Goal: Task Accomplishment & Management: Manage account settings

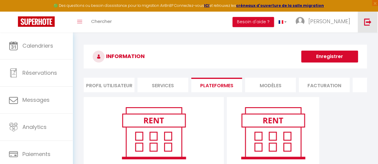
drag, startPoint x: 371, startPoint y: 18, endPoint x: 367, endPoint y: 17, distance: 3.9
click at [371, 18] on link at bounding box center [367, 22] width 20 height 21
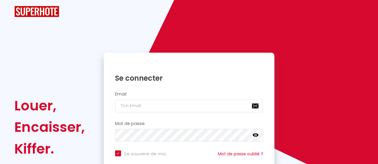
checkbox input "true"
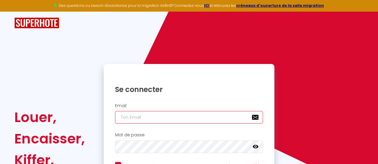
type input "[EMAIL_ADDRESS][DOMAIN_NAME]"
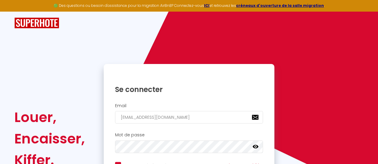
checkbox input "true"
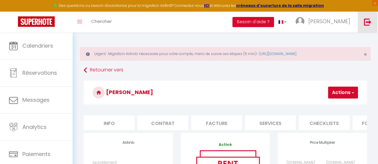
click at [365, 21] on img at bounding box center [367, 21] width 7 height 7
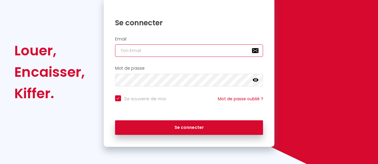
type input "[EMAIL_ADDRESS][DOMAIN_NAME]"
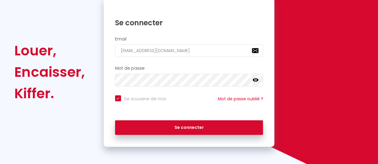
checkbox input "true"
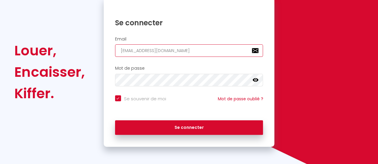
click at [190, 49] on input "[EMAIL_ADDRESS][DOMAIN_NAME]" at bounding box center [189, 50] width 148 height 13
type input "SH"
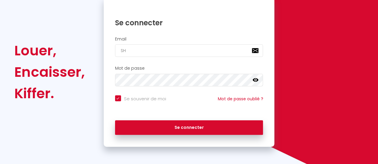
checkbox input "true"
click at [129, 48] on input "SH" at bounding box center [189, 50] width 148 height 13
type input "[EMAIL_ADDRESS][DOMAIN_NAME]"
checkbox input "true"
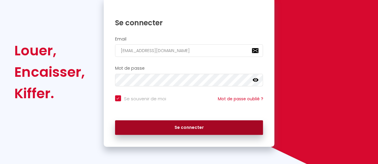
type input "[EMAIL_ADDRESS][DOMAIN_NAME]"
click at [174, 125] on button "Se connecter" at bounding box center [189, 128] width 148 height 15
checkbox input "true"
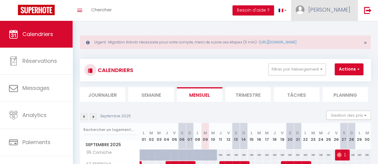
click at [335, 12] on span "[PERSON_NAME]" at bounding box center [329, 9] width 42 height 7
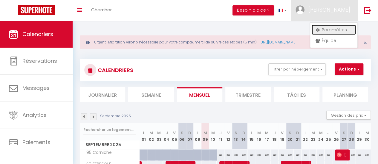
click at [331, 28] on link "Paramètres" at bounding box center [333, 30] width 44 height 10
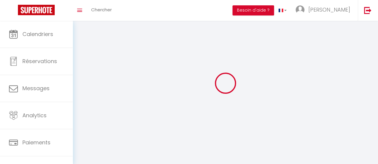
type input "[PERSON_NAME]"
type input "Calisto"
type input "[PHONE_NUMBER]"
type input "[STREET_ADDRESS]"
type input "13009"
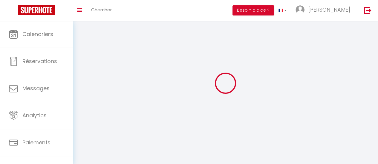
type input "[GEOGRAPHIC_DATA]"
type input "ZLD5n8mJ6YChzg4UmBPCJXPKk"
type input "ZmWw1O23YtJ4yBlD7hjBpHczG"
select select "1"
select select "28"
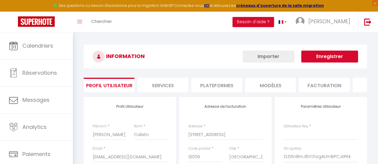
type input "ZLD5n8mJ6YChzg4UmBPCJXPKk"
type input "ZmWw1O23YtJ4yBlD7hjBpHczG"
type input "[URL][DOMAIN_NAME]"
select select "fr"
click at [205, 83] on li "Plateformes" at bounding box center [216, 85] width 51 height 15
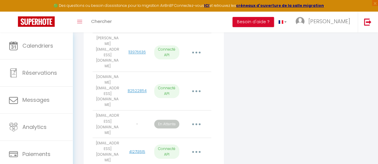
scroll to position [536, 0]
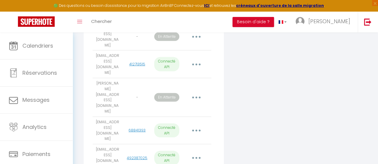
drag, startPoint x: 96, startPoint y: 120, endPoint x: 119, endPoint y: 127, distance: 24.5
copy td "[EMAIL_ADDRESS][DOMAIN_NAME]"
click at [364, 21] on img at bounding box center [367, 21] width 7 height 7
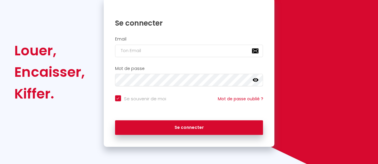
checkbox input "true"
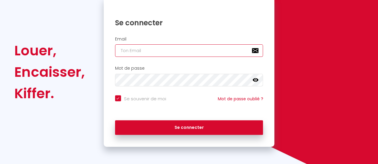
type input "[EMAIL_ADDRESS][DOMAIN_NAME]"
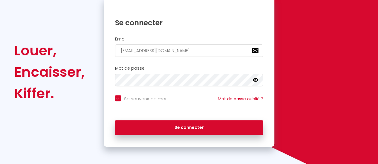
checkbox input "true"
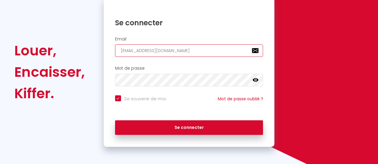
click at [165, 54] on input "[EMAIL_ADDRESS][DOMAIN_NAME]" at bounding box center [189, 50] width 148 height 13
type input "SH"
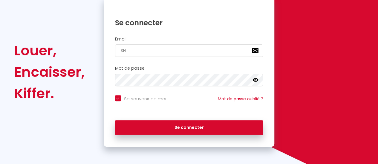
checkbox input "true"
click at [158, 55] on input "SH" at bounding box center [189, 50] width 148 height 13
type input "[EMAIL_ADDRESS][DOMAIN_NAME]"
checkbox input "true"
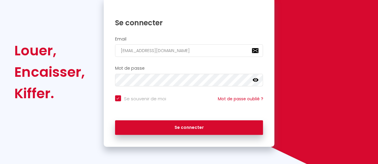
type input "[EMAIL_ADDRESS][DOMAIN_NAME]"
click at [115, 121] on button "Se connecter" at bounding box center [189, 128] width 148 height 15
checkbox input "true"
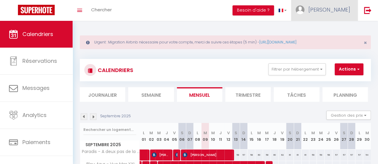
click at [333, 8] on span "[PERSON_NAME]" at bounding box center [329, 9] width 42 height 7
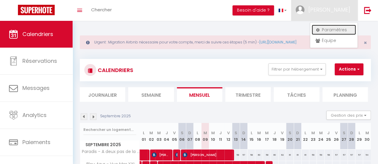
click at [330, 28] on link "Paramètres" at bounding box center [333, 30] width 44 height 10
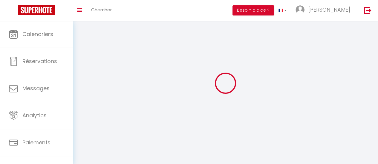
type input "[PERSON_NAME]"
type input "velleine"
type input "0685228155"
type input "[STREET_ADDRESS]"
type input "66000"
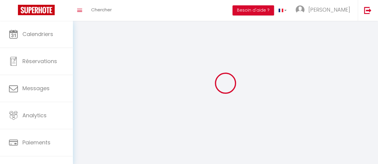
type input "perpignan"
type input "3vG9RcttiTbqQ8TPZq1Y0bxeS"
type input "JIAZJYsIVz8XAAZmgrCdpFGHc"
type input "[URL][DOMAIN_NAME]"
select select "1"
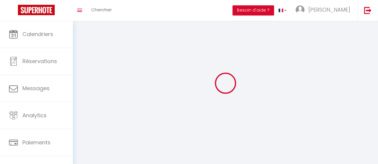
select select "28"
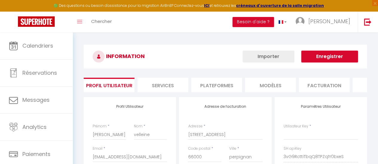
type input "3vG9RcttiTbqQ8TPZq1Y0bxeS"
type input "JIAZJYsIVz8XAAZmgrCdpFGHc"
type input "[URL][DOMAIN_NAME]"
select select "fr"
click at [223, 85] on li "Plateformes" at bounding box center [216, 85] width 51 height 15
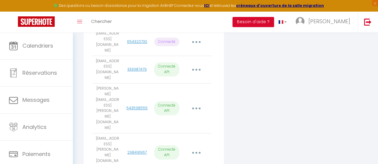
scroll to position [119, 0]
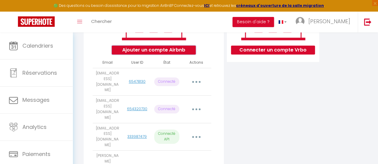
click at [165, 53] on button "Ajouter un compte Airbnb" at bounding box center [154, 50] width 84 height 9
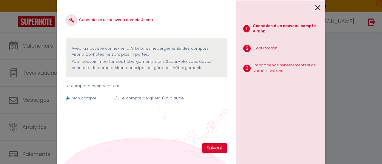
click at [318, 7] on icon at bounding box center [317, 7] width 5 height 9
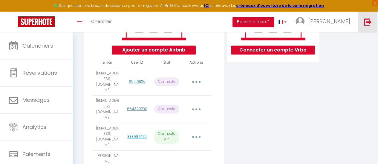
click at [369, 26] on link at bounding box center [367, 22] width 20 height 21
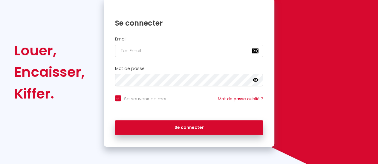
checkbox input "true"
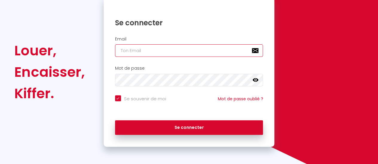
type input "[EMAIL_ADDRESS][DOMAIN_NAME]"
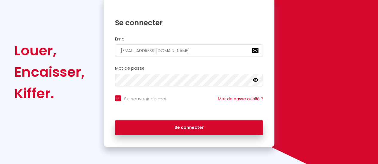
checkbox input "true"
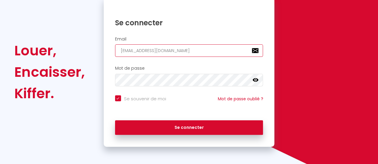
click at [137, 49] on input "[EMAIL_ADDRESS][DOMAIN_NAME]" at bounding box center [189, 50] width 148 height 13
type input "SH"
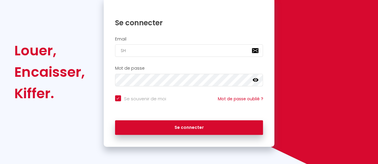
checkbox input "true"
click at [138, 45] on input "SH" at bounding box center [189, 50] width 148 height 13
click at [137, 50] on input "SH" at bounding box center [189, 50] width 148 height 13
type input "[EMAIL_ADDRESS][DOMAIN_NAME]"
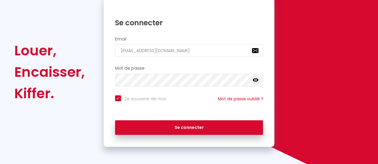
checkbox input "true"
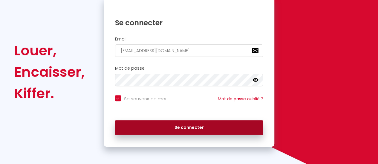
type input "[EMAIL_ADDRESS][DOMAIN_NAME]"
click at [186, 130] on button "Se connecter" at bounding box center [189, 128] width 148 height 15
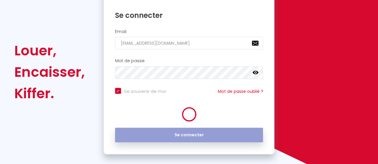
checkbox input "true"
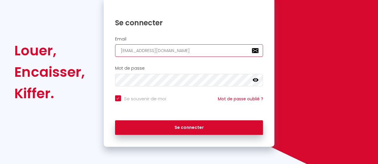
click at [170, 52] on input "[EMAIL_ADDRESS][DOMAIN_NAME]" at bounding box center [189, 50] width 148 height 13
paste input "antoine.[PERSON_NAME].68@hot"
type input "[EMAIL_ADDRESS][PERSON_NAME][DOMAIN_NAME]"
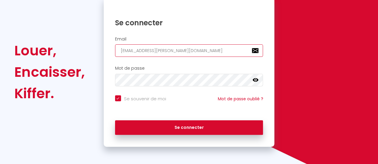
checkbox input "true"
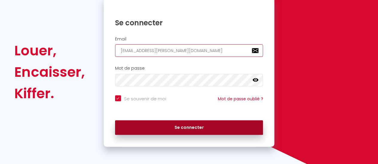
type input "[EMAIL_ADDRESS][PERSON_NAME][DOMAIN_NAME]"
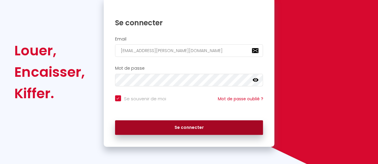
click at [195, 130] on button "Se connecter" at bounding box center [189, 128] width 148 height 15
checkbox input "true"
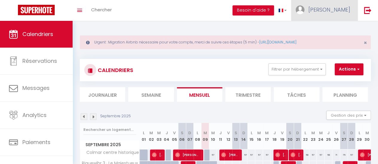
click at [342, 12] on span "[PERSON_NAME]" at bounding box center [329, 9] width 42 height 7
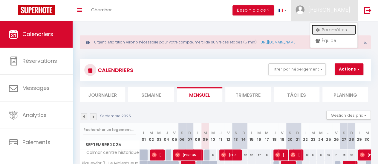
click at [333, 30] on link "Paramètres" at bounding box center [333, 30] width 44 height 10
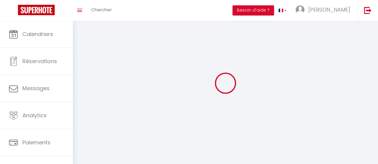
type input "[PERSON_NAME]"
type input "FISCHER"
type input "0771819917"
type input "[STREET_ADDRESS]"
type input "68000"
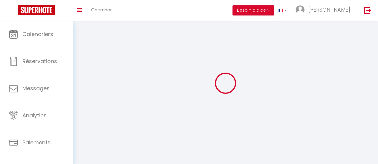
type input "Colmar"
type input "uIY9zdAnKfAkYX2gOvo6cV29Z"
type input "8fZByUFLPzNJRyxGvjS0QjBiJ"
type input "[URL][DOMAIN_NAME]"
select select "28"
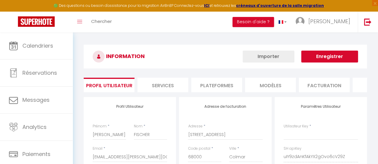
type input "uIY9zdAnKfAkYX2gOvo6cV29Z"
type input "8fZByUFLPzNJRyxGvjS0QjBiJ"
type input "[URL][DOMAIN_NAME]"
select select "fr"
click at [174, 87] on li "Services" at bounding box center [162, 85] width 51 height 15
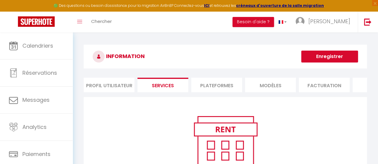
click at [210, 89] on li "Plateformes" at bounding box center [216, 85] width 51 height 15
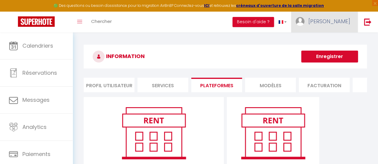
click at [330, 27] on link "[PERSON_NAME]" at bounding box center [324, 22] width 67 height 21
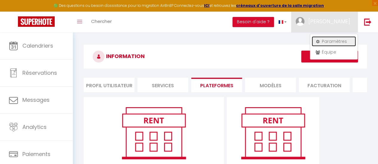
click at [334, 39] on link "Paramètres" at bounding box center [333, 41] width 44 height 10
click at [112, 86] on li "Profil Utilisateur" at bounding box center [109, 85] width 51 height 15
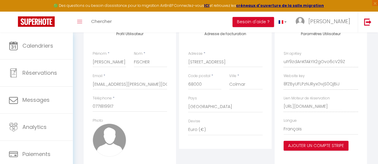
scroll to position [90, 0]
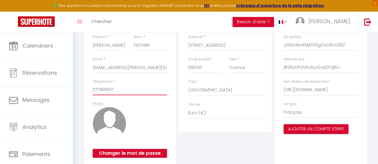
click at [118, 96] on input "0771819917" at bounding box center [130, 90] width 74 height 11
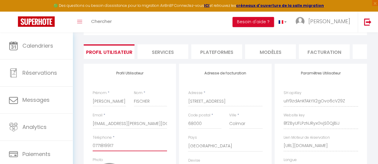
scroll to position [0, 0]
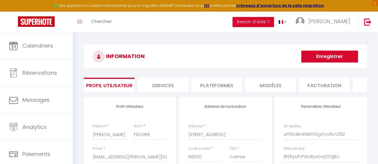
click at [184, 57] on h3 "INFORMATION" at bounding box center [225, 57] width 283 height 24
click at [363, 26] on link at bounding box center [367, 22] width 20 height 21
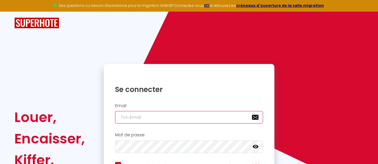
type input "[EMAIL_ADDRESS][DOMAIN_NAME]"
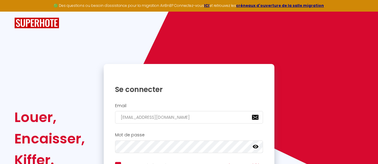
checkbox input "true"
click at [144, 28] on div at bounding box center [188, 23] width 357 height 11
